Goal: Find specific page/section: Find specific page/section

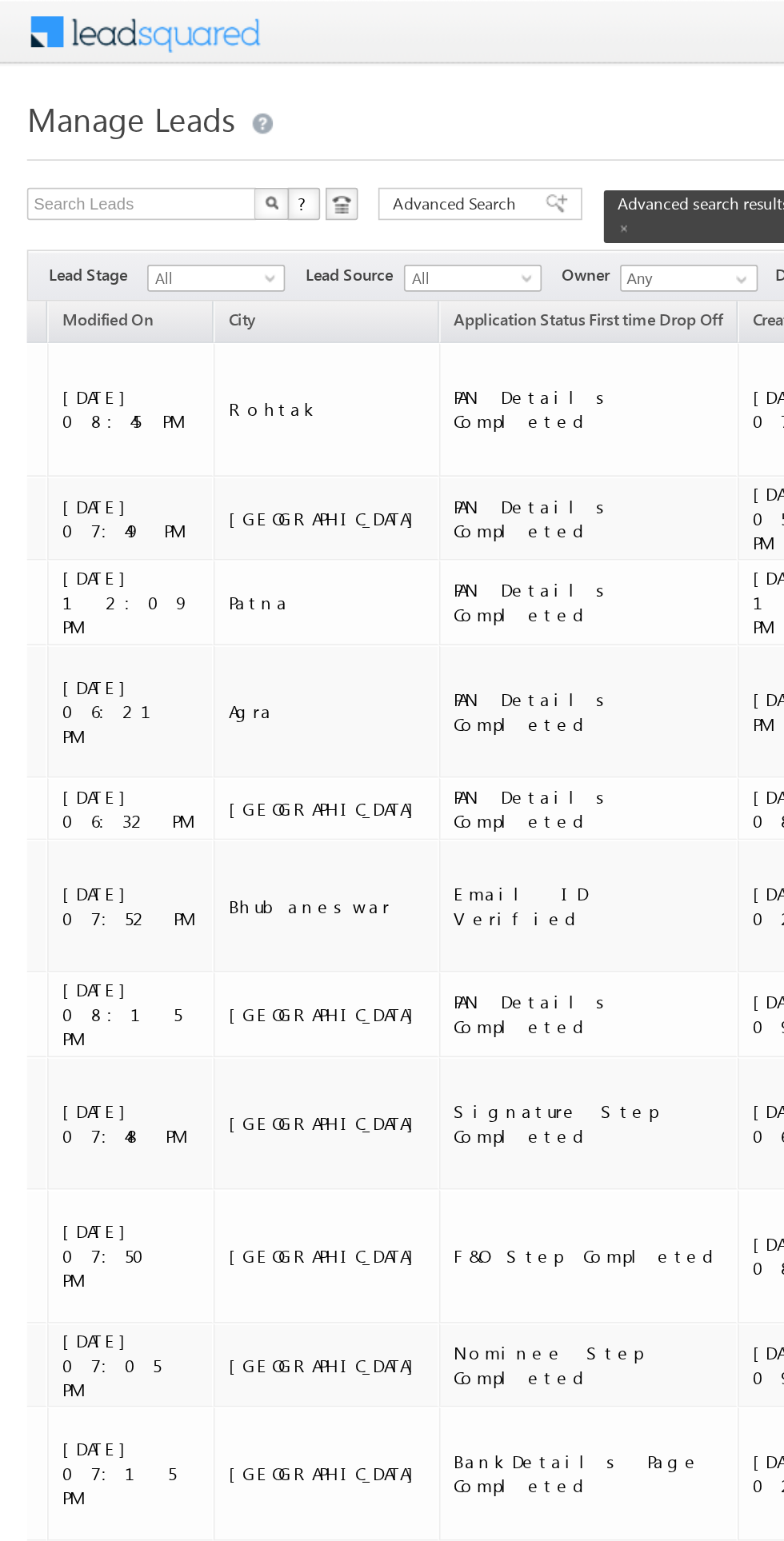
scroll to position [0, 1332]
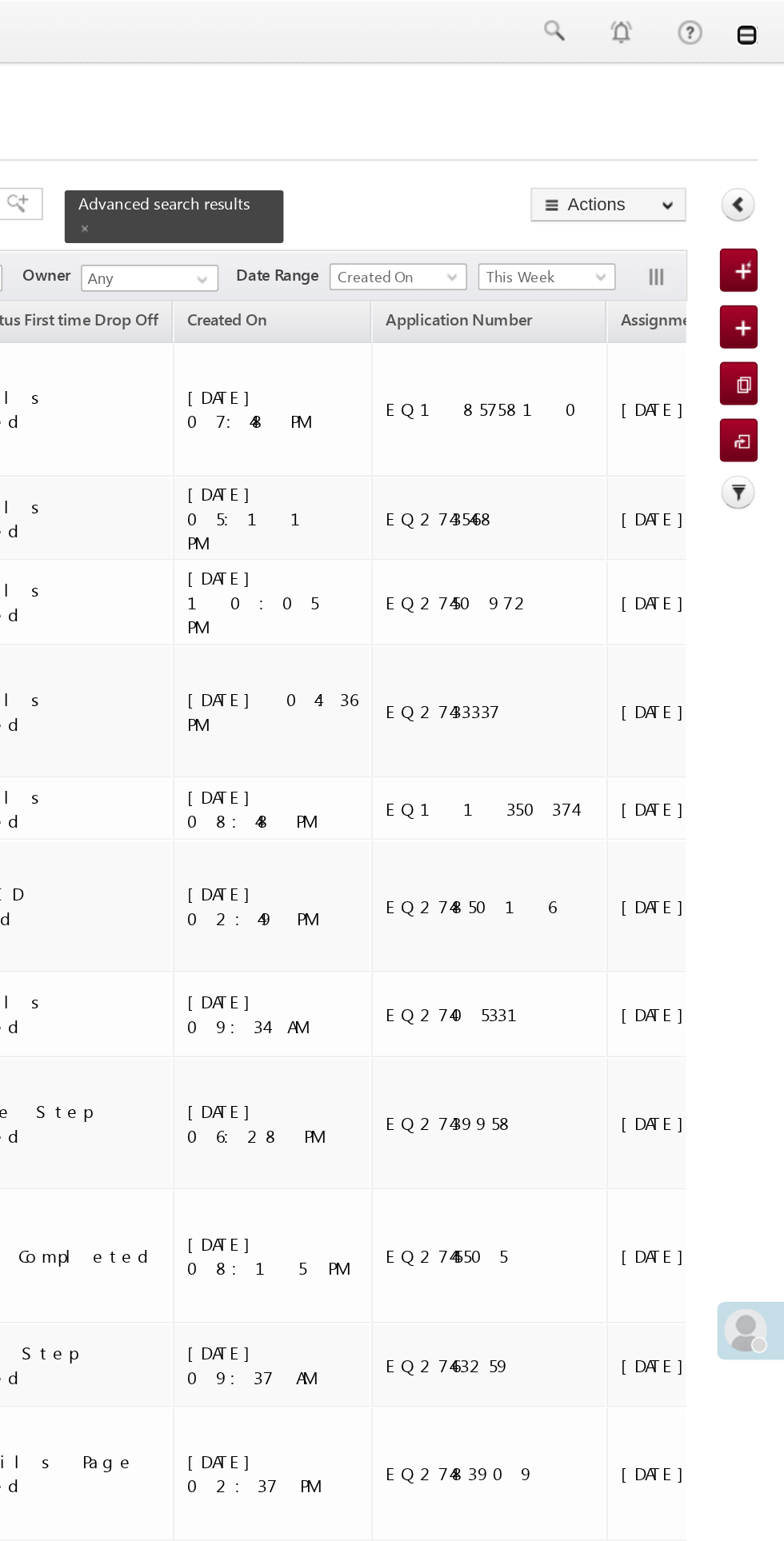
click at [761, 21] on link at bounding box center [761, 20] width 13 height 13
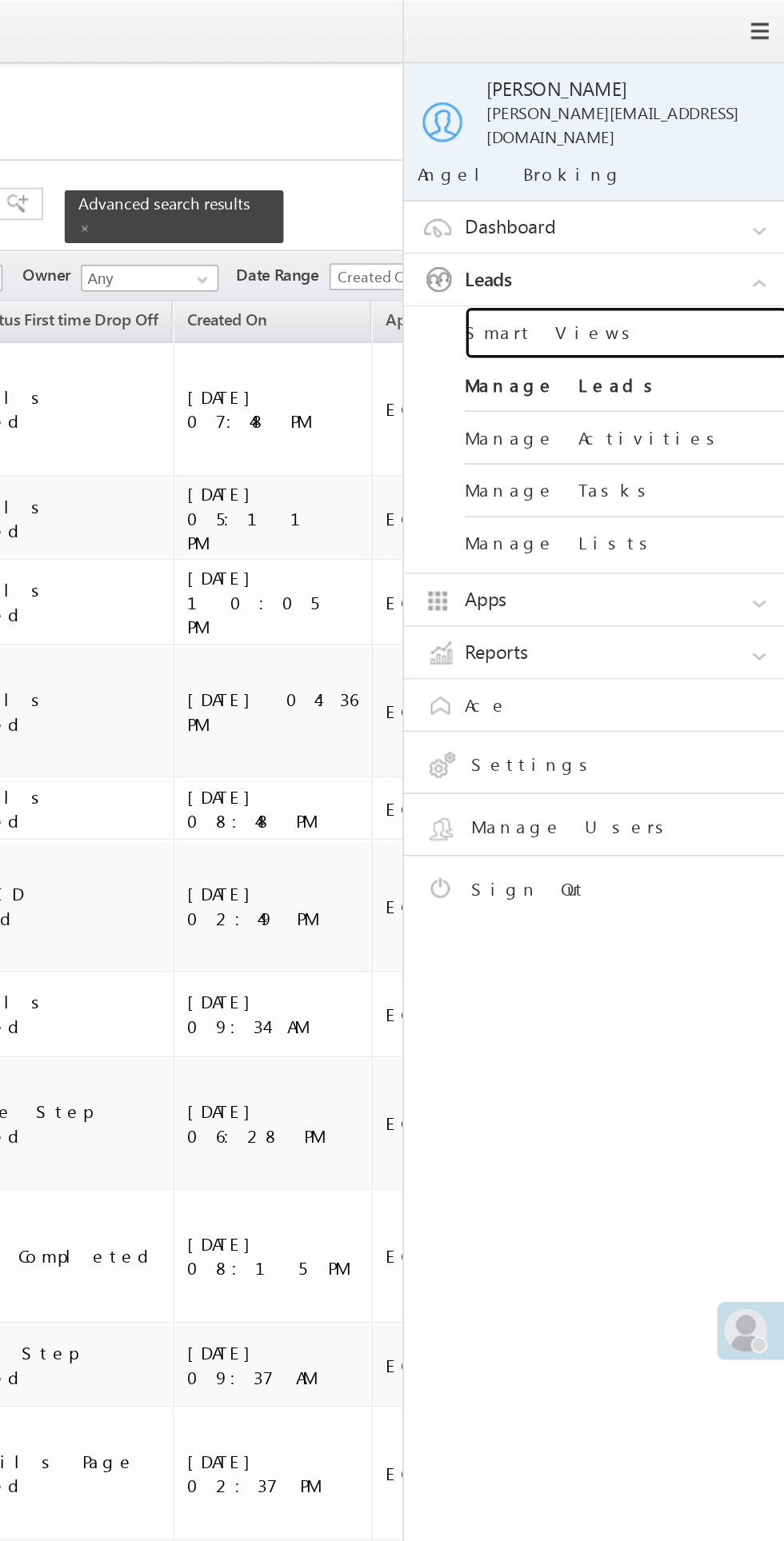
click at [663, 185] on link "Smart Views" at bounding box center [690, 197] width 192 height 31
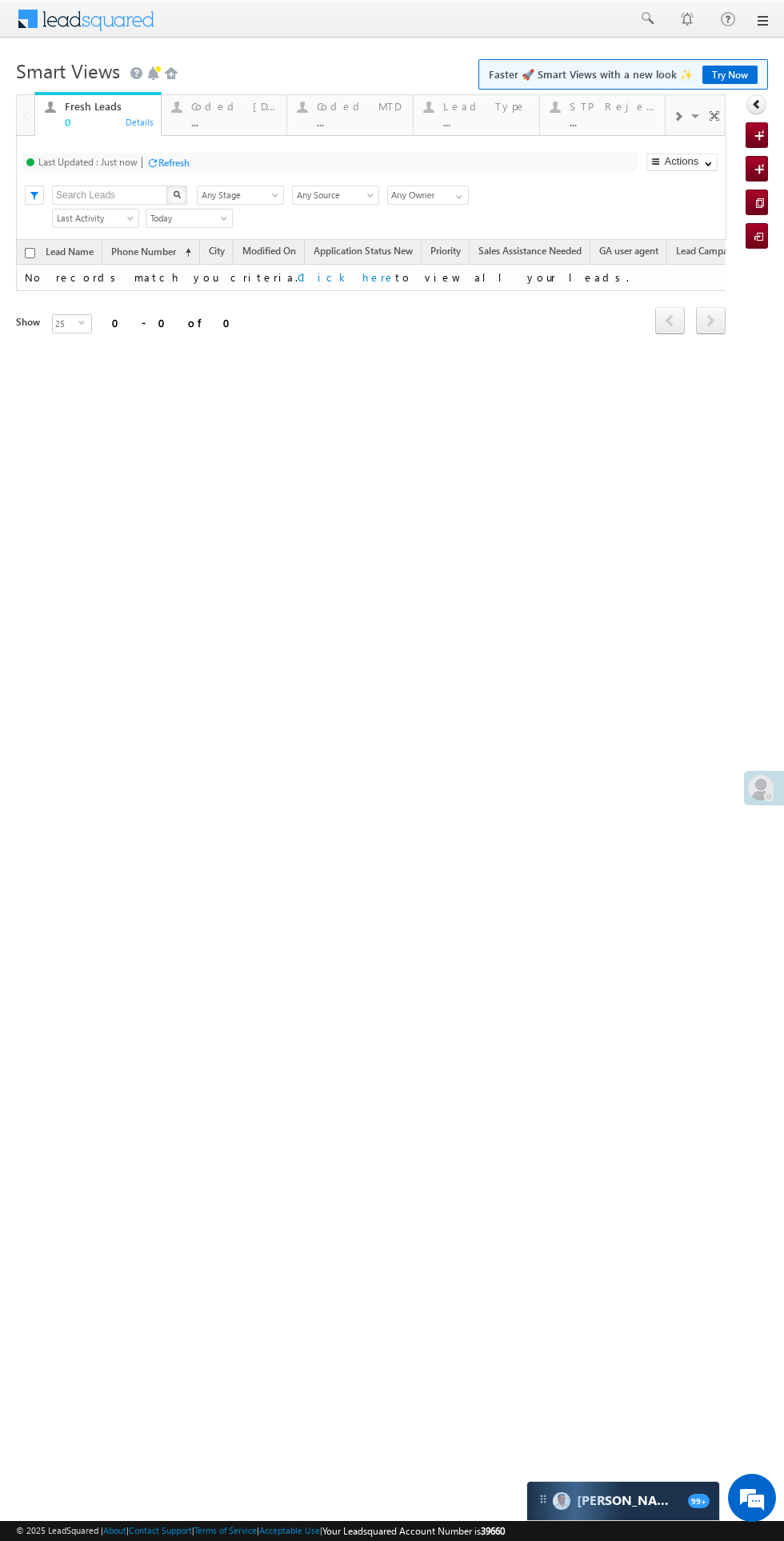
click at [241, 106] on div "Coded Today" at bounding box center [233, 106] width 86 height 13
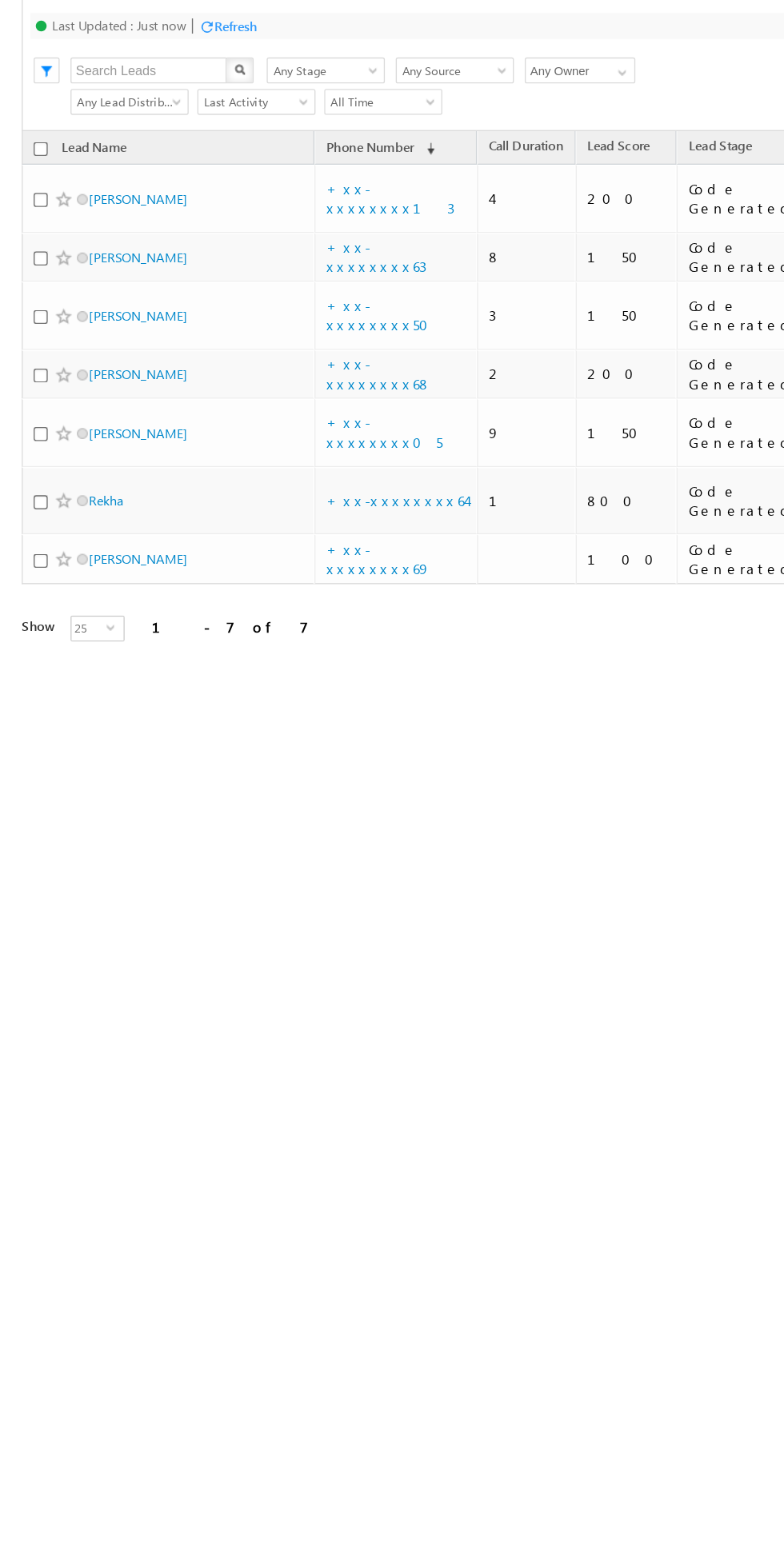
click at [104, 344] on td "Jamiran nessa" at bounding box center [124, 362] width 216 height 37
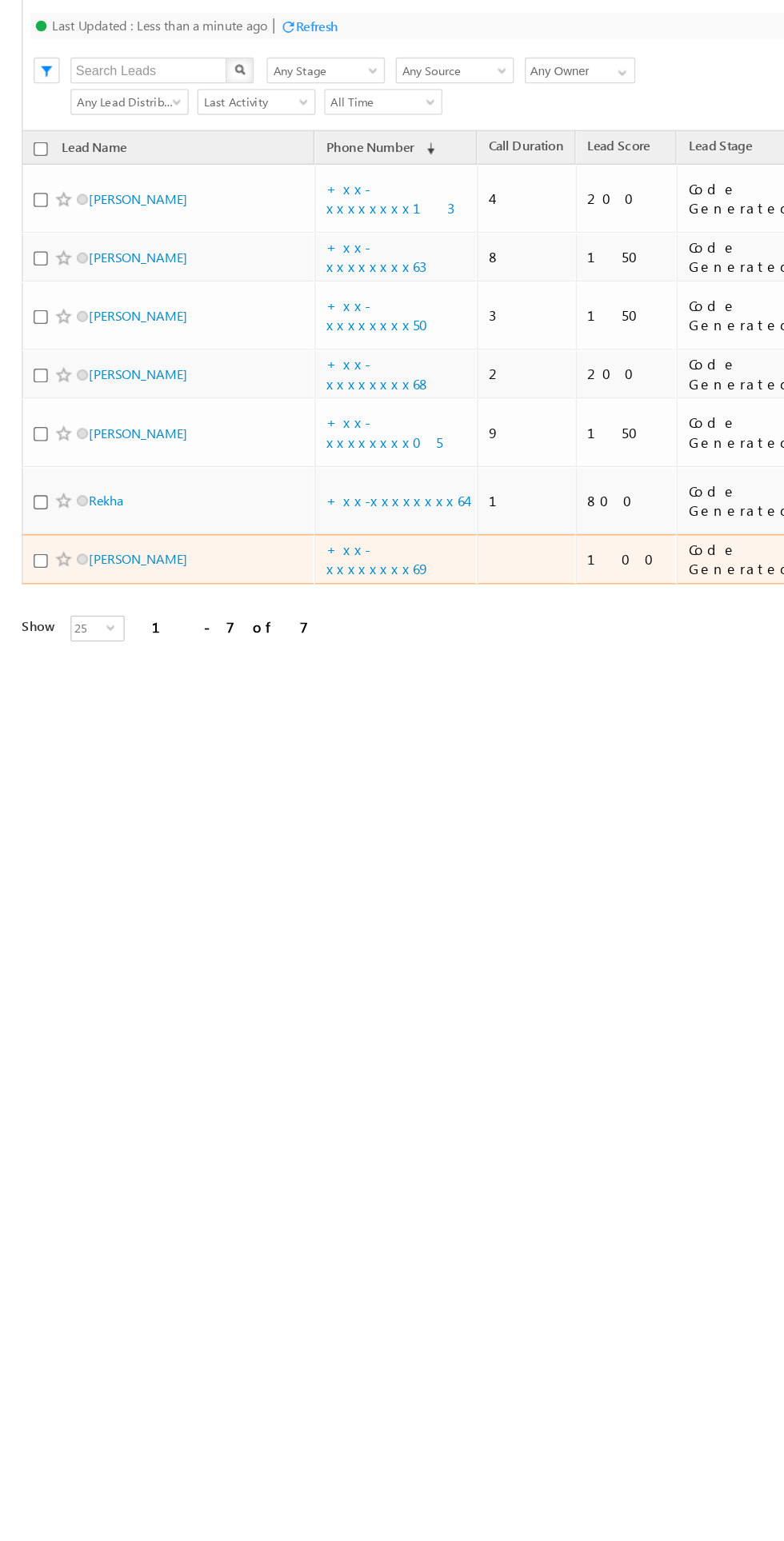
click at [123, 311] on span "Rekha" at bounding box center [120, 318] width 108 height 15
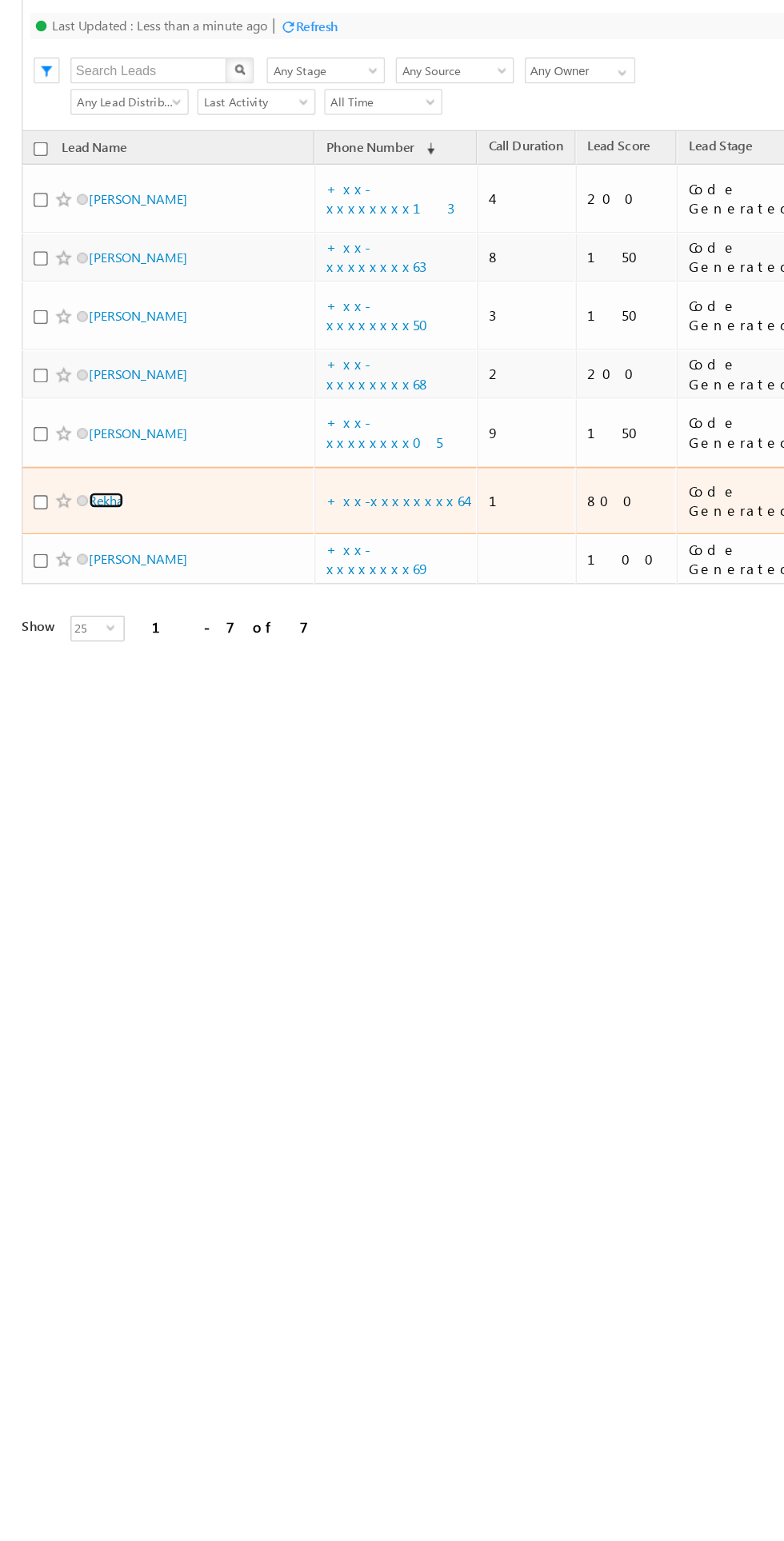
click at [84, 313] on link "Rekha" at bounding box center [78, 318] width 25 height 12
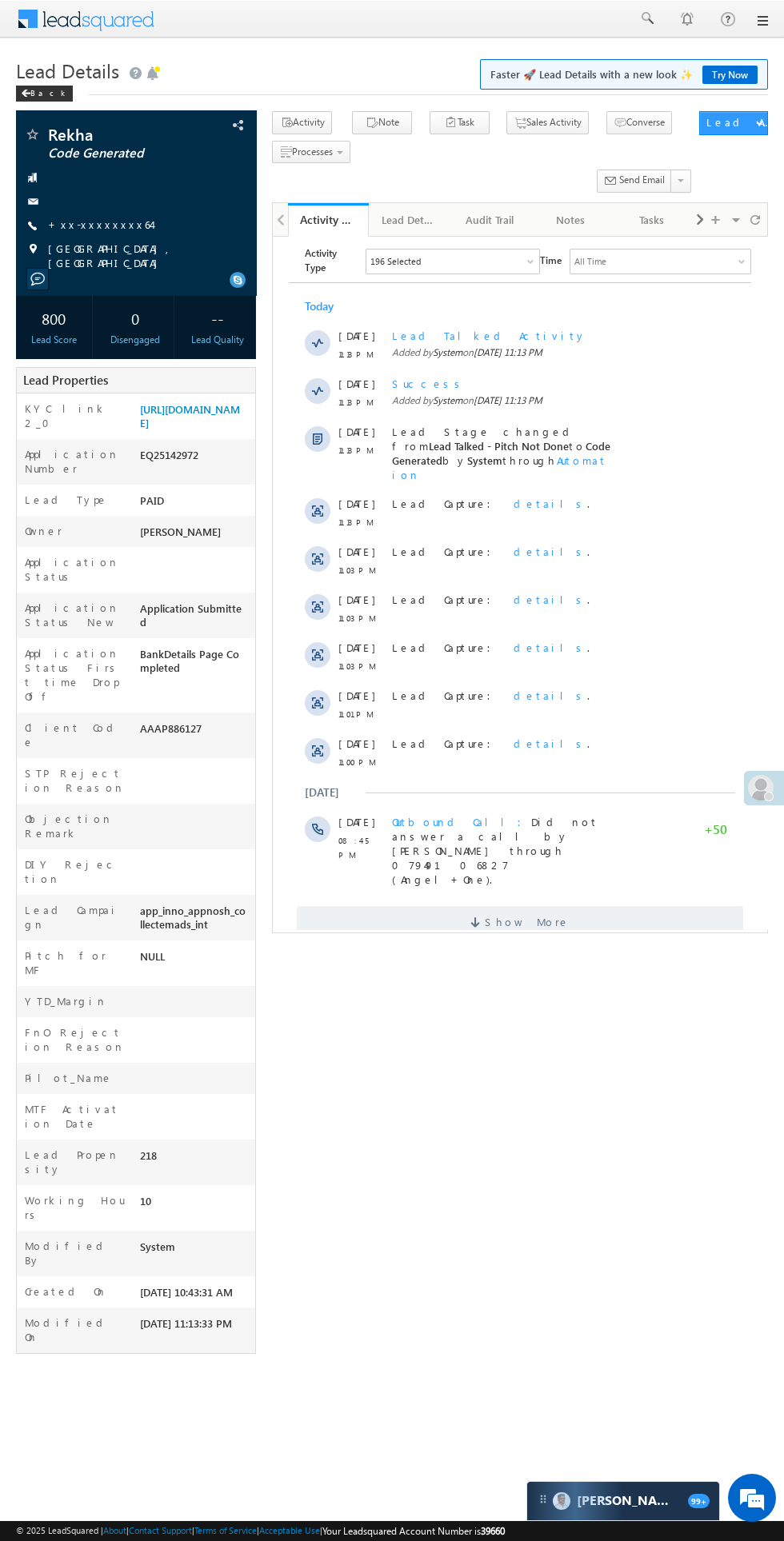
click at [551, 905] on span "Show More" at bounding box center [528, 921] width 85 height 32
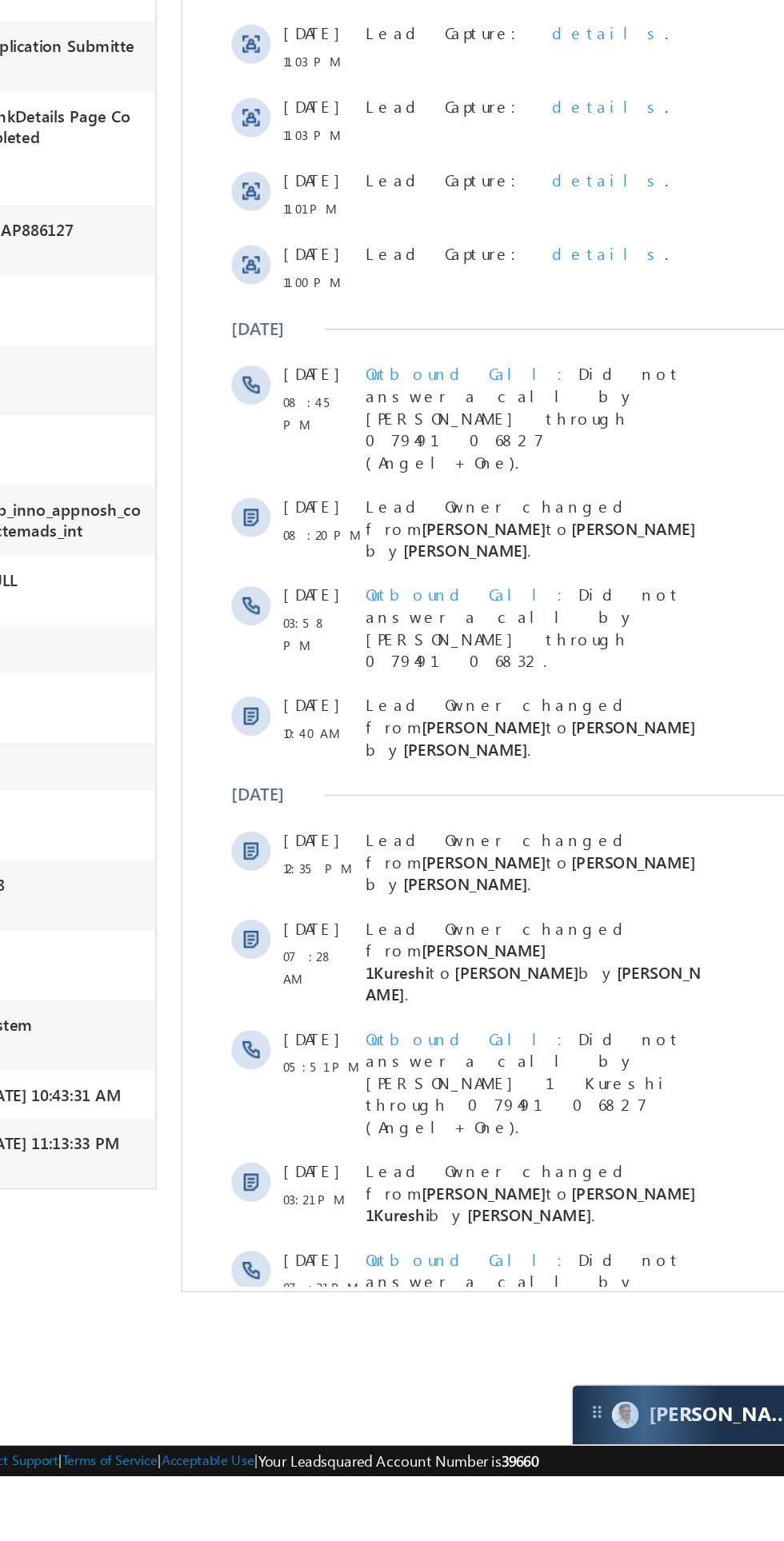
click at [425, 866] on span "Show More" at bounding box center [437, 882] width 85 height 32
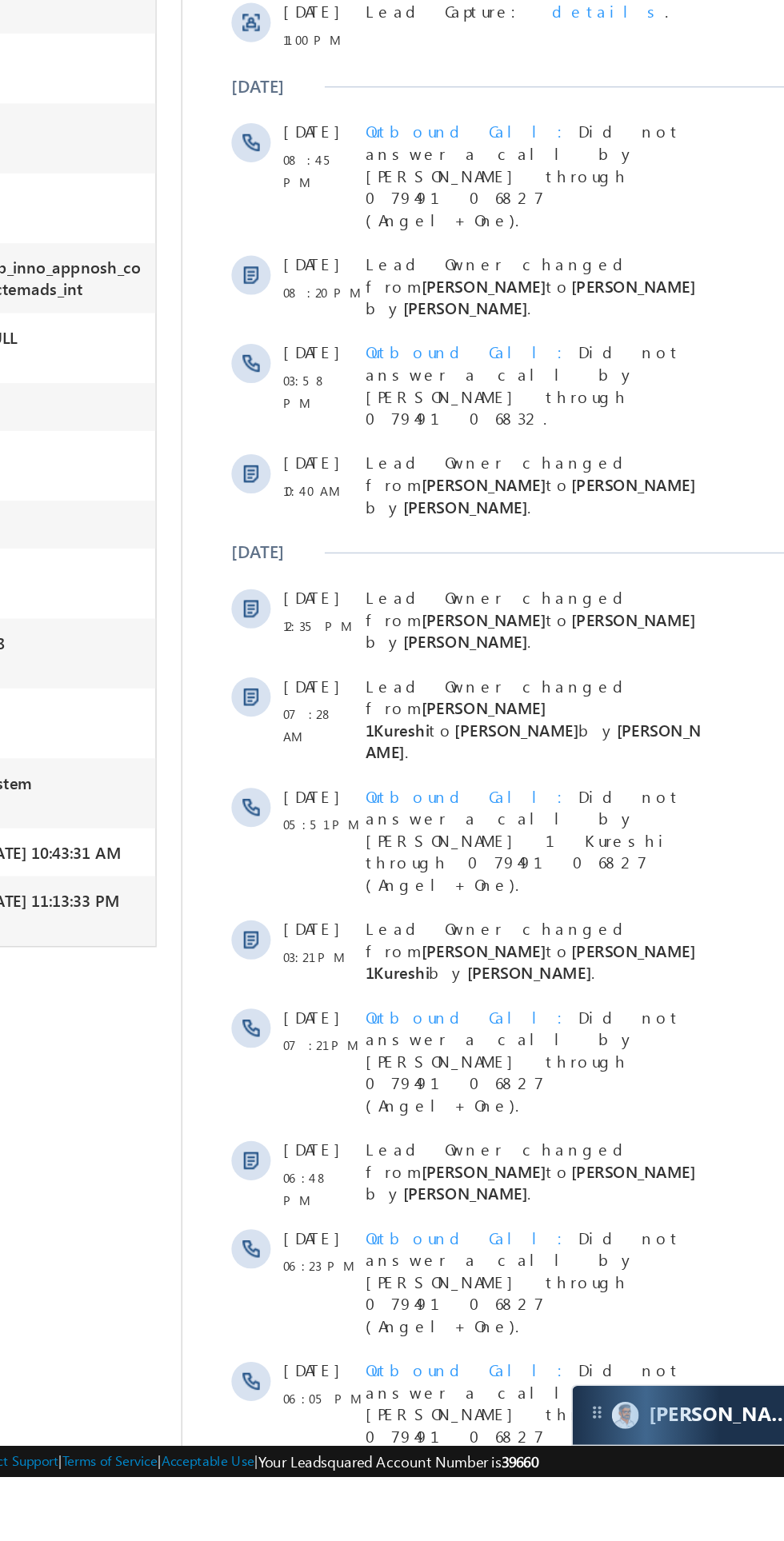
scroll to position [287, 0]
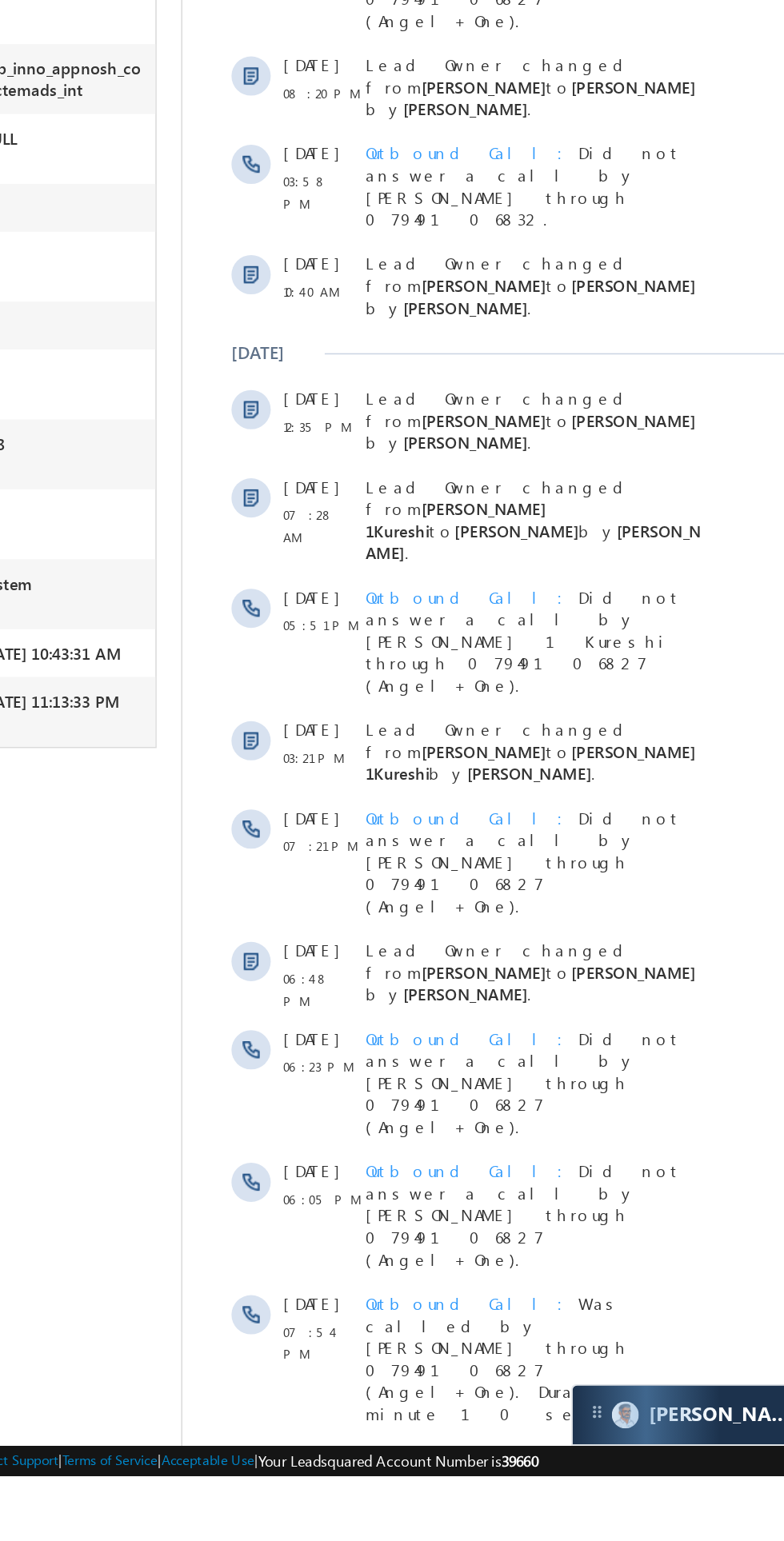
click at [359, 1274] on span "Show More" at bounding box center [429, 1289] width 446 height 32
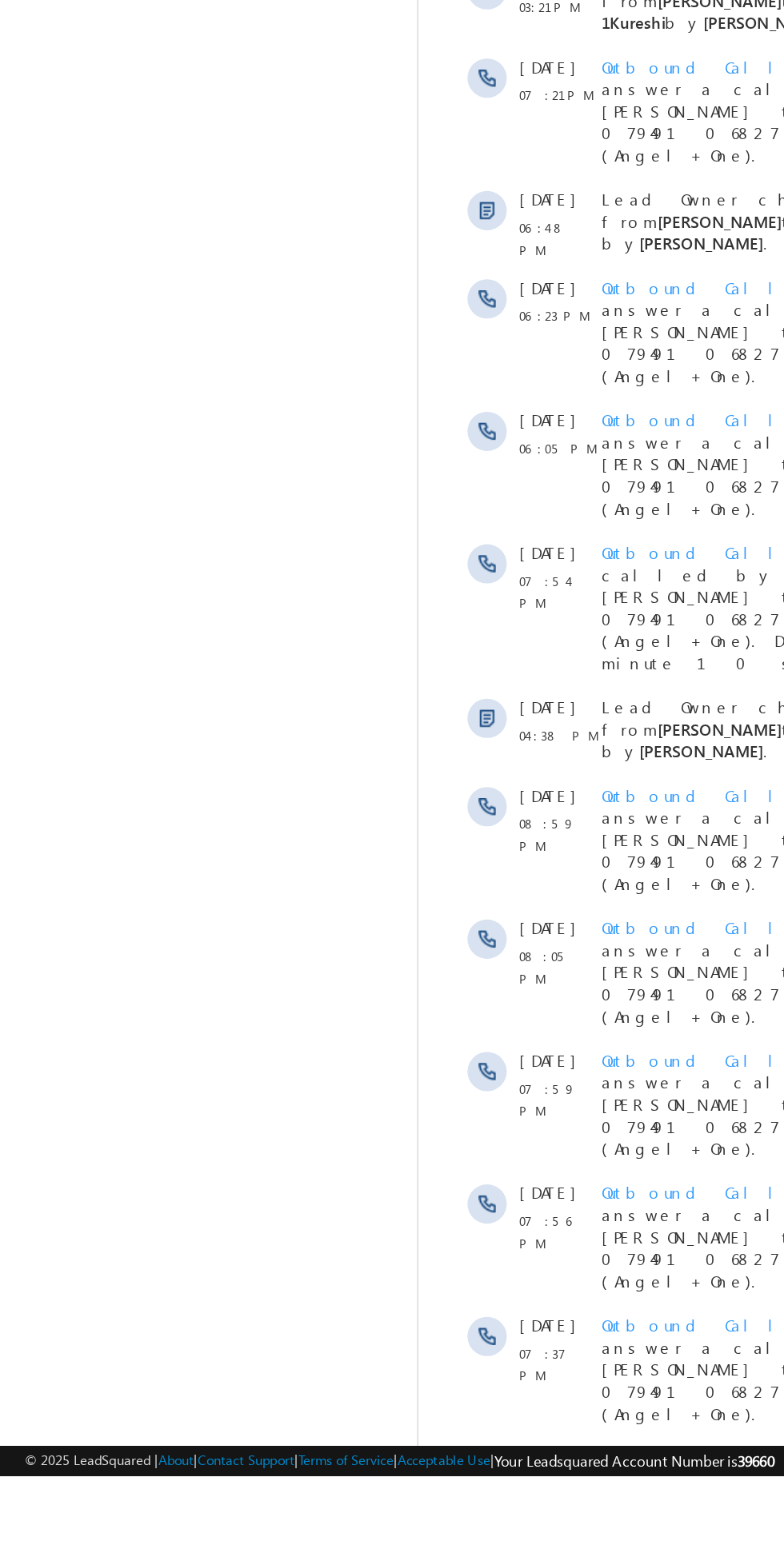
click at [546, 1090] on span "Show More" at bounding box center [664, 1105] width 446 height 32
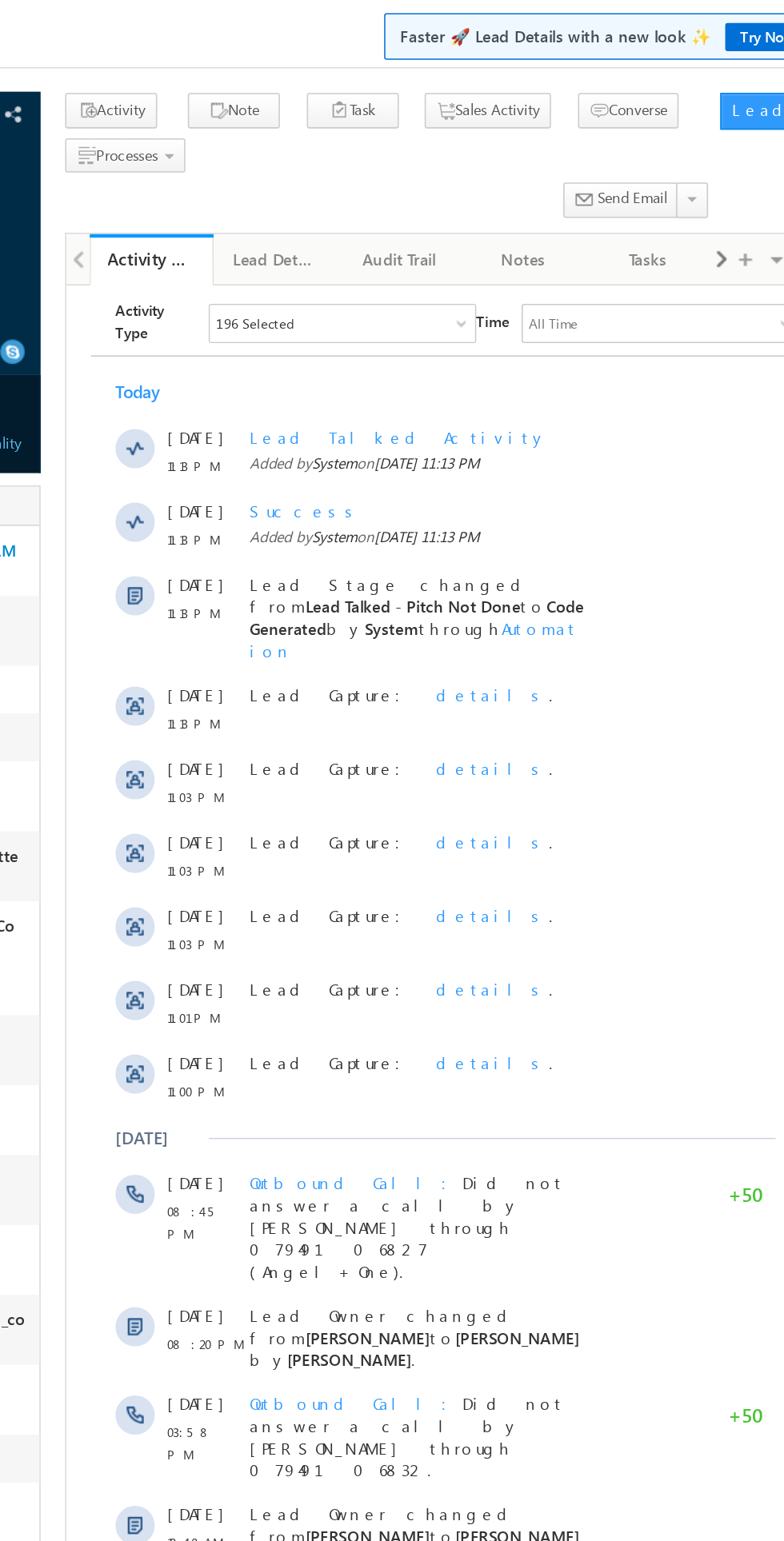
scroll to position [0, 0]
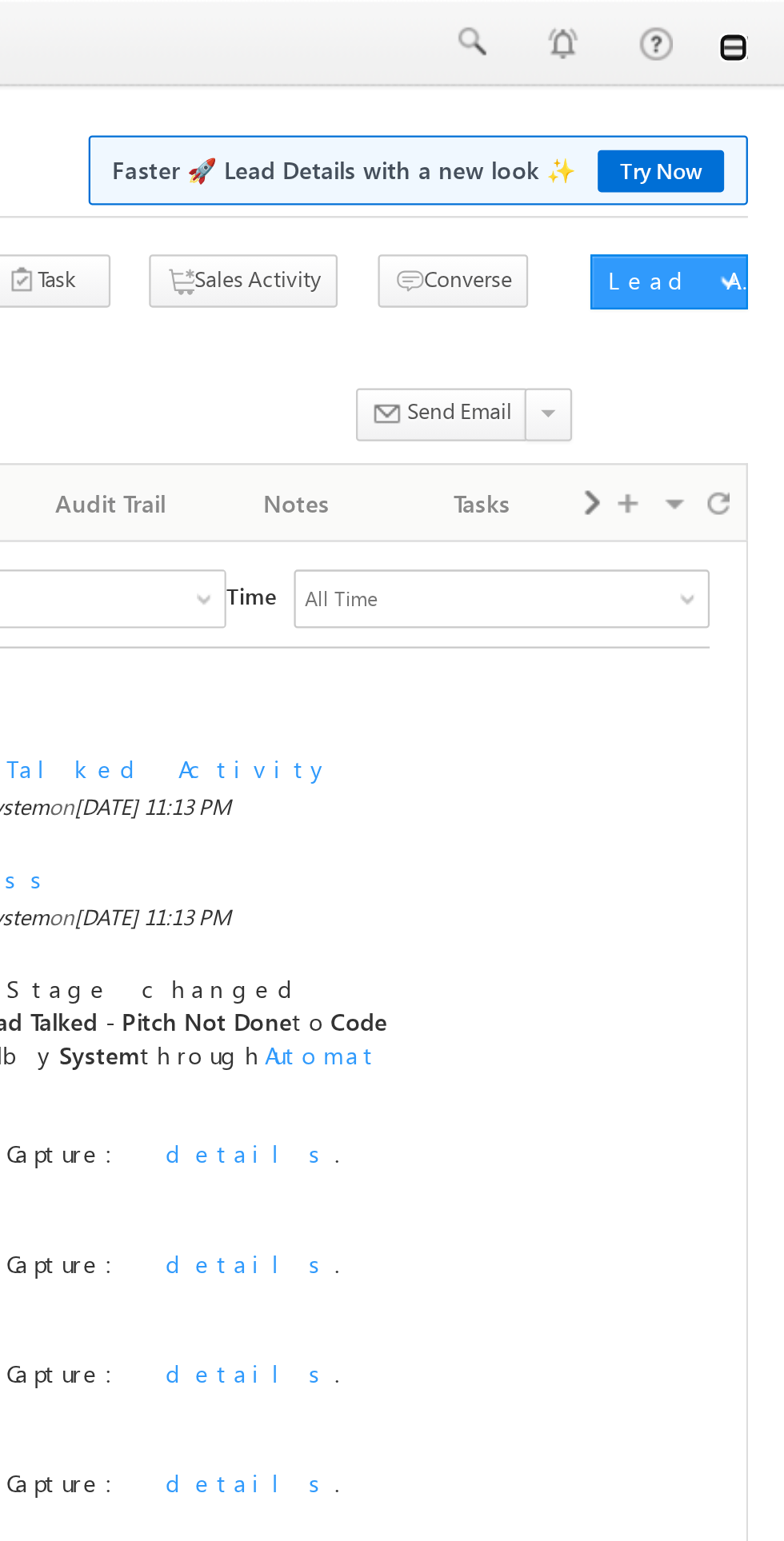
click at [764, 21] on link at bounding box center [761, 20] width 13 height 13
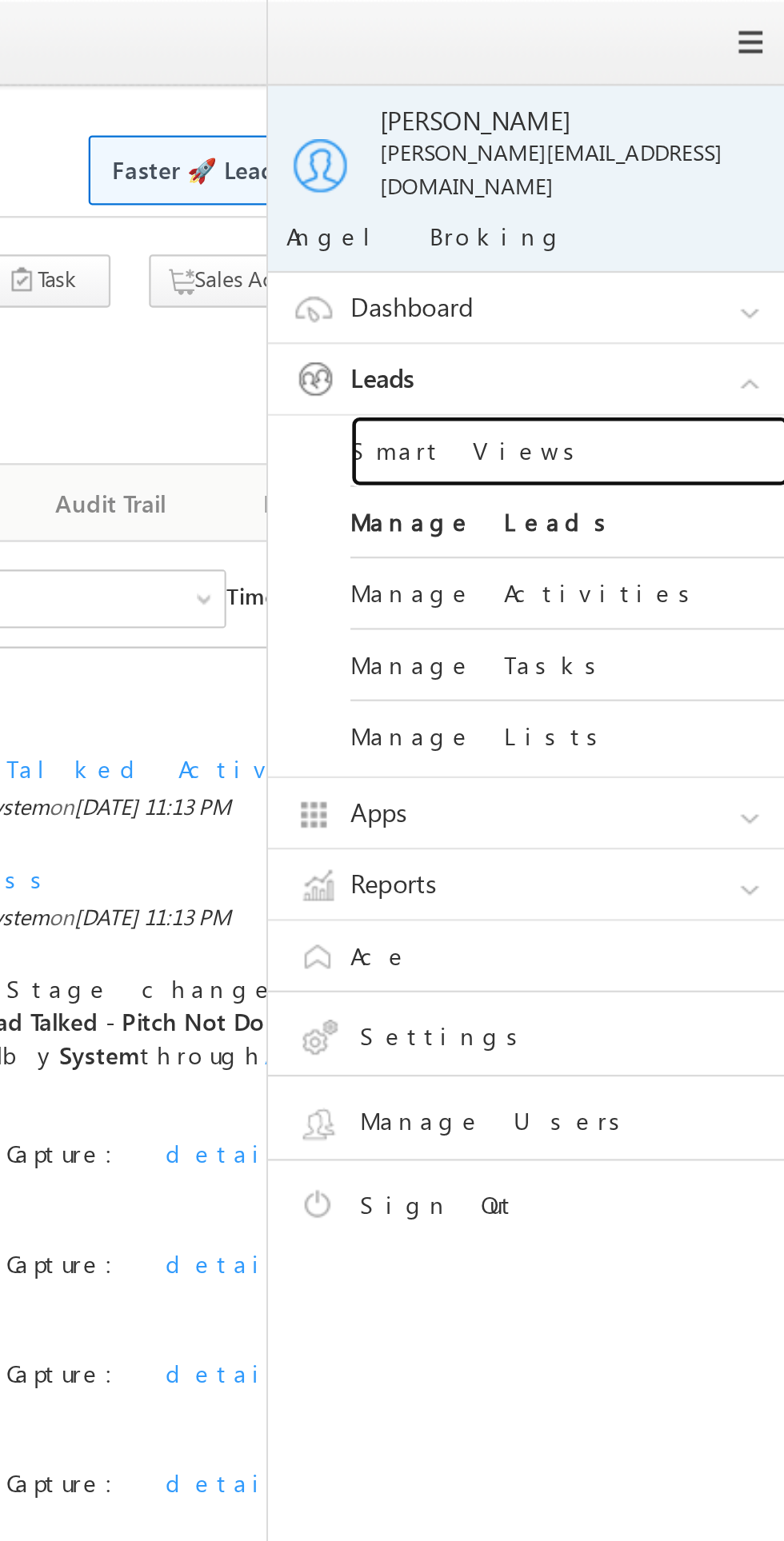
click at [655, 182] on link "Smart Views" at bounding box center [690, 197] width 192 height 31
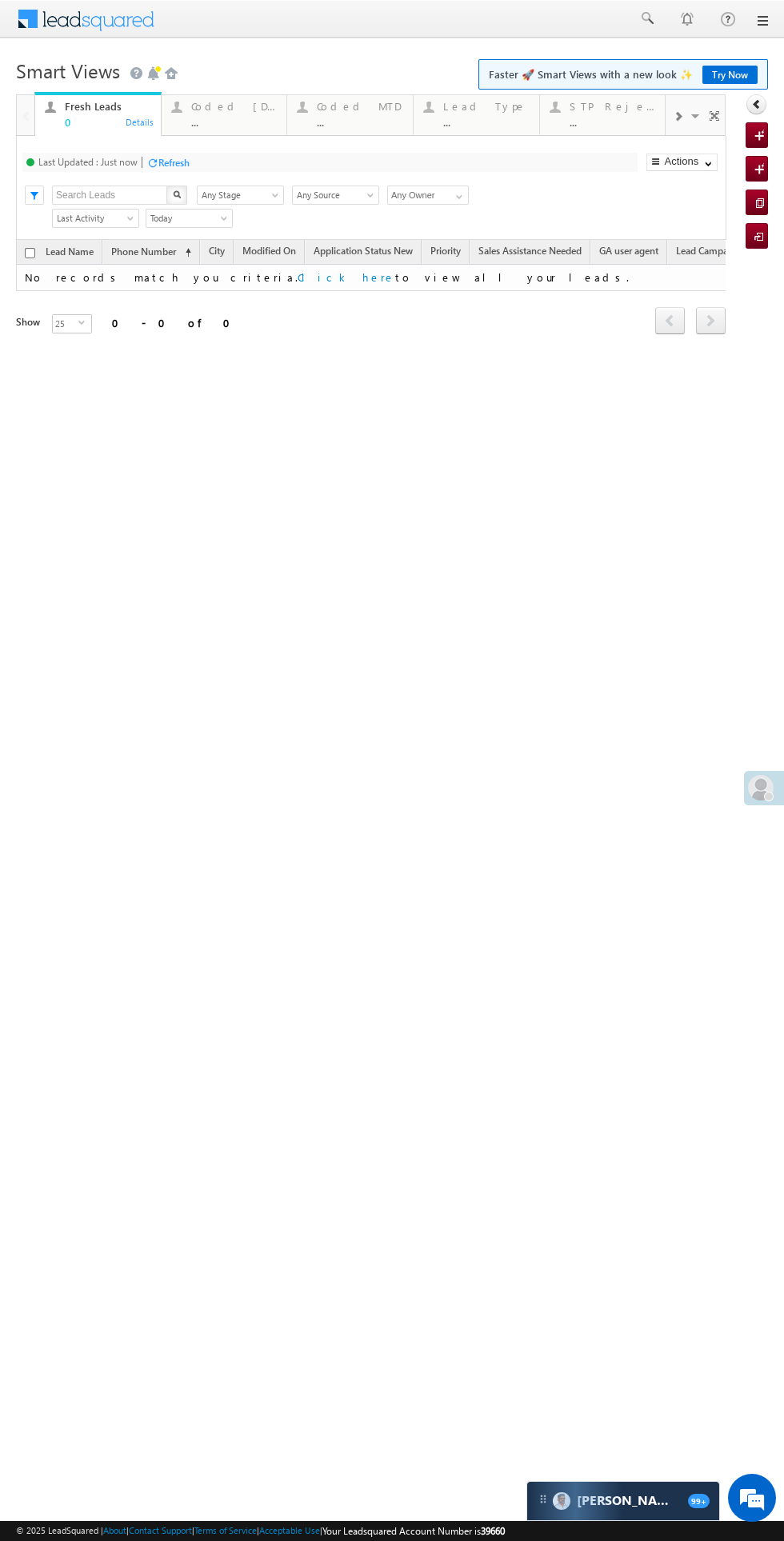
click at [230, 111] on div "Coded [DATE]" at bounding box center [233, 106] width 86 height 13
